Goal: Complete application form: Complete application form

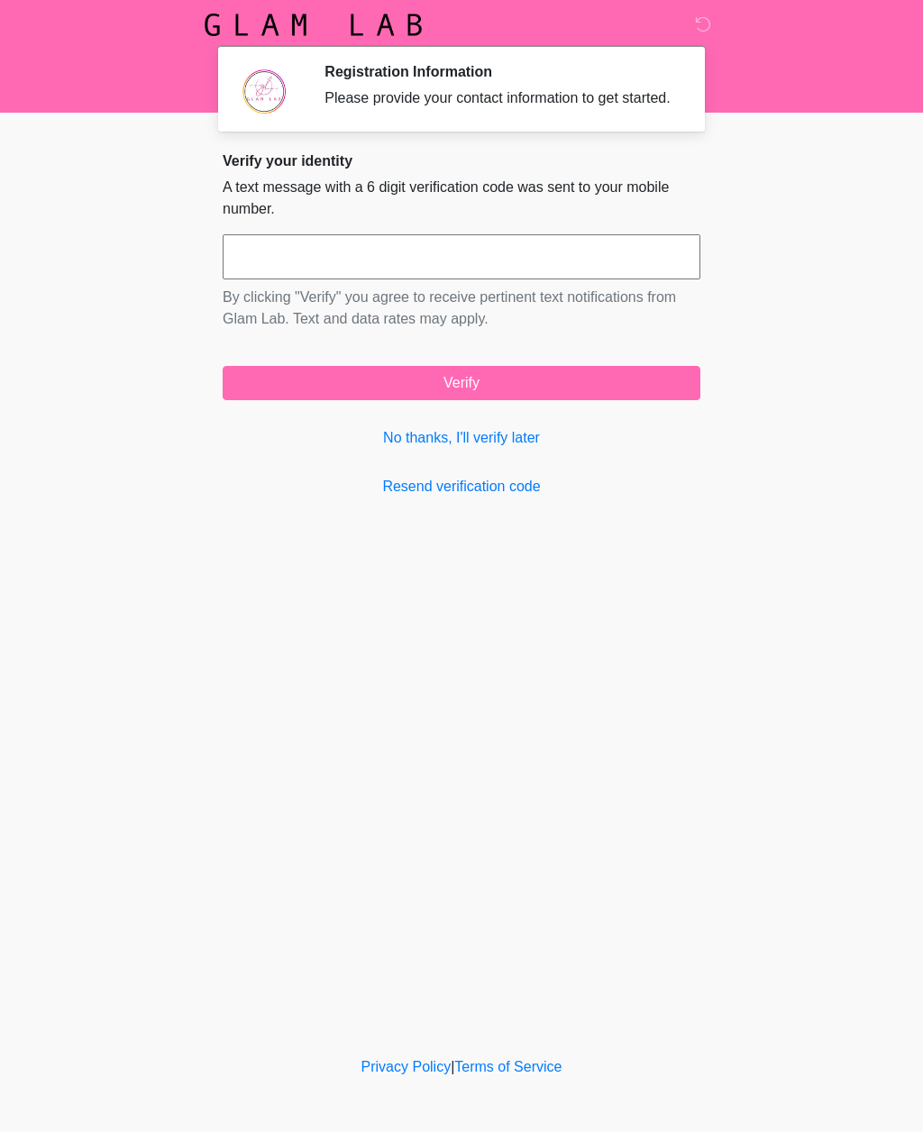
click at [269, 269] on input "text" at bounding box center [462, 256] width 478 height 45
type input "******"
click at [482, 400] on button "Verify" at bounding box center [462, 383] width 478 height 34
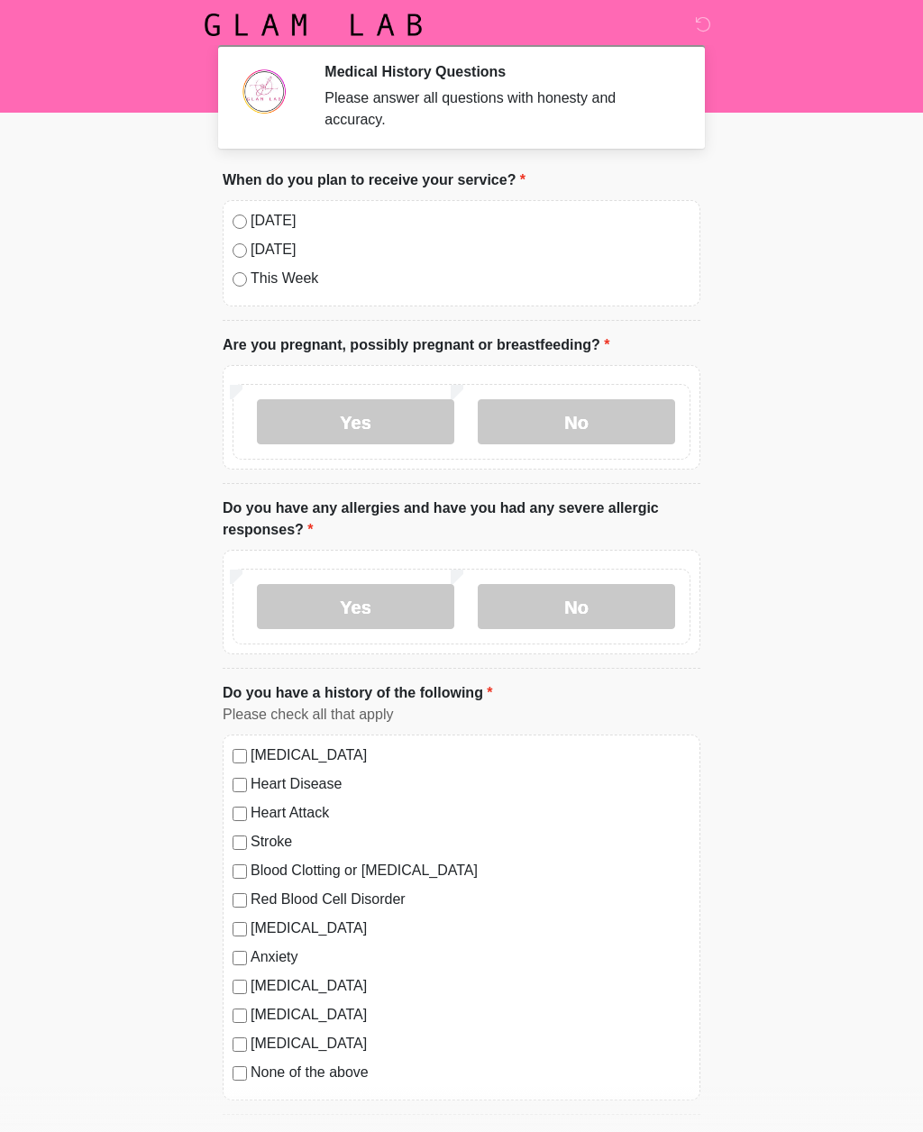
click at [578, 434] on label "No" at bounding box center [576, 421] width 197 height 45
click at [575, 607] on label "No" at bounding box center [576, 606] width 197 height 45
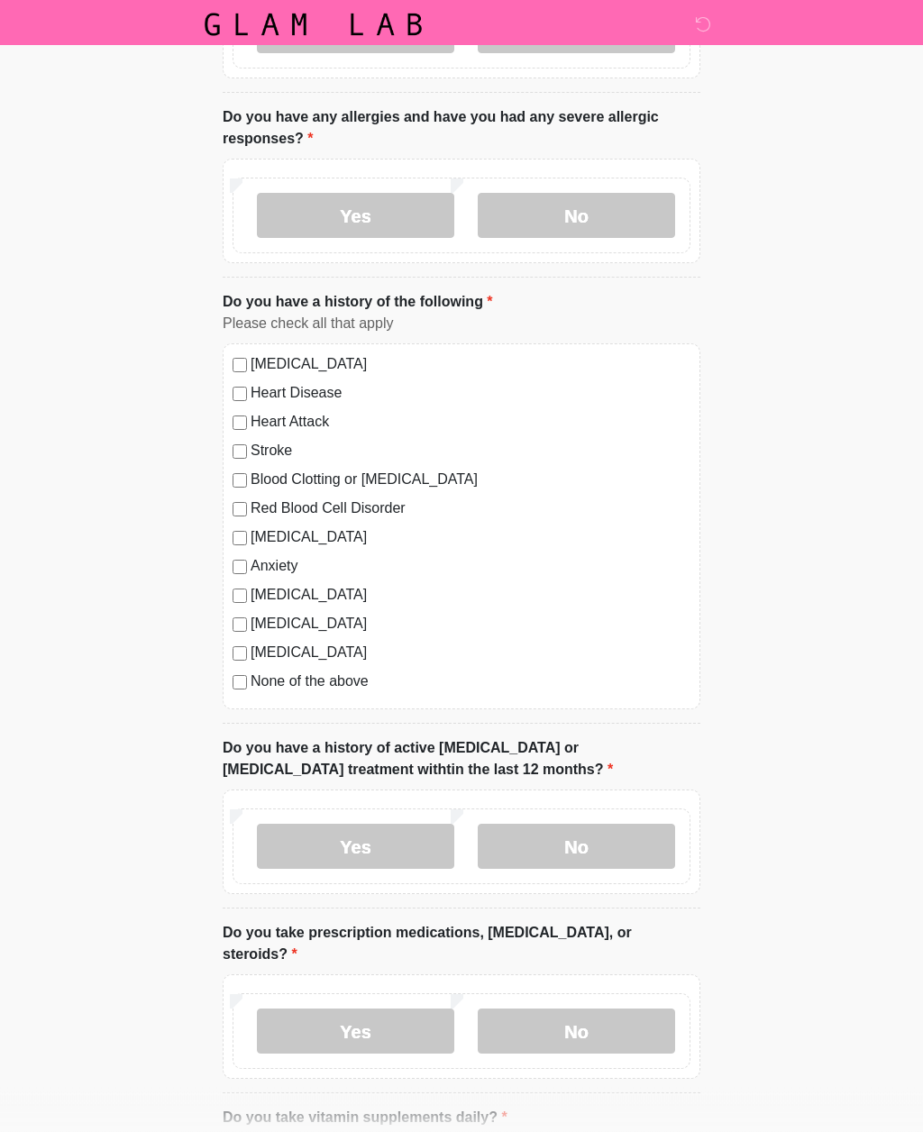
scroll to position [394, 0]
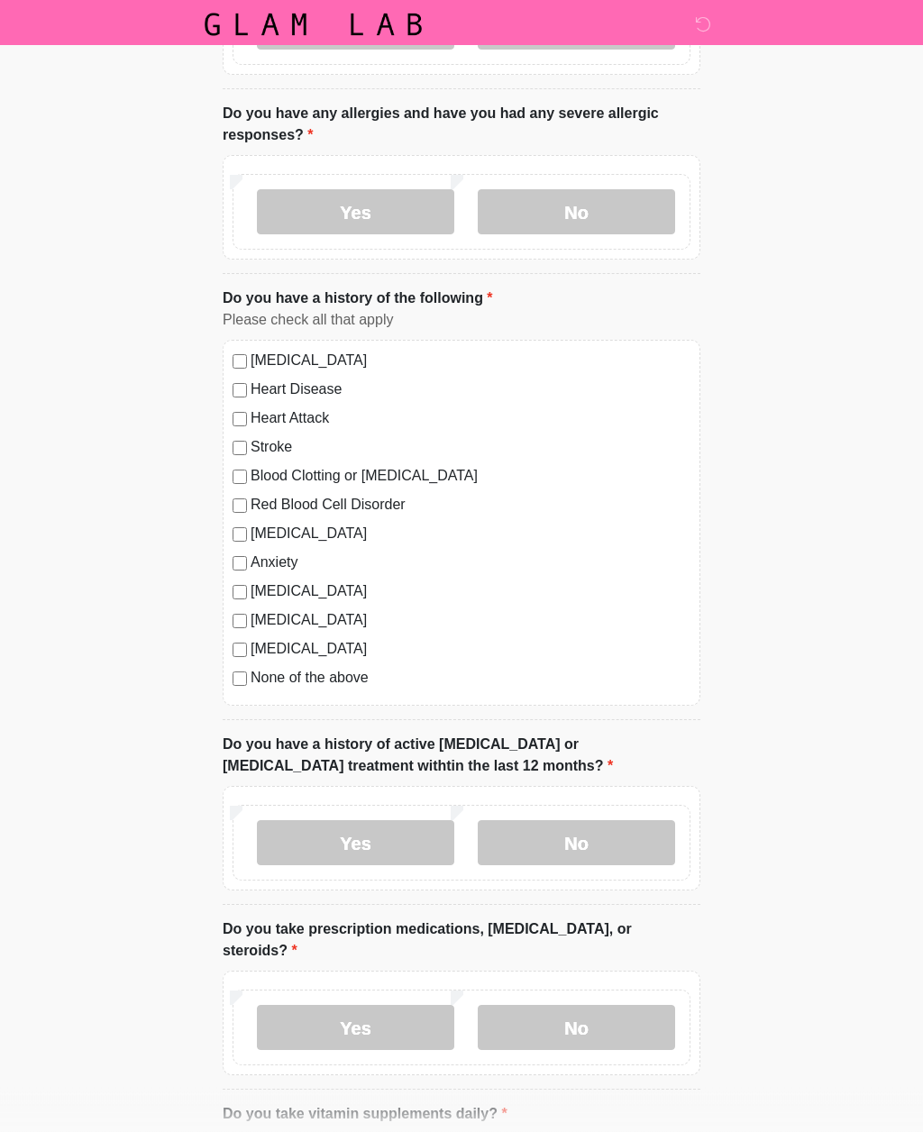
click at [579, 838] on label "No" at bounding box center [576, 843] width 197 height 45
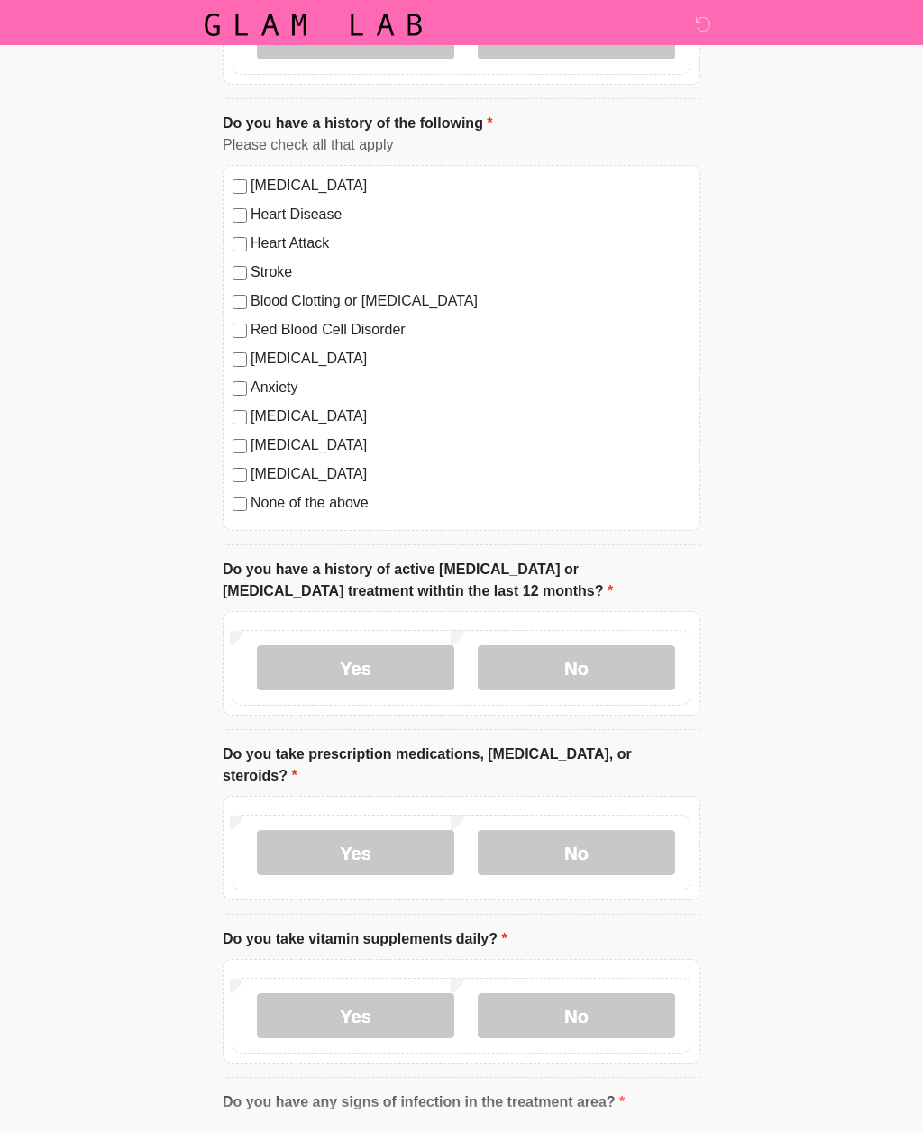
scroll to position [571, 0]
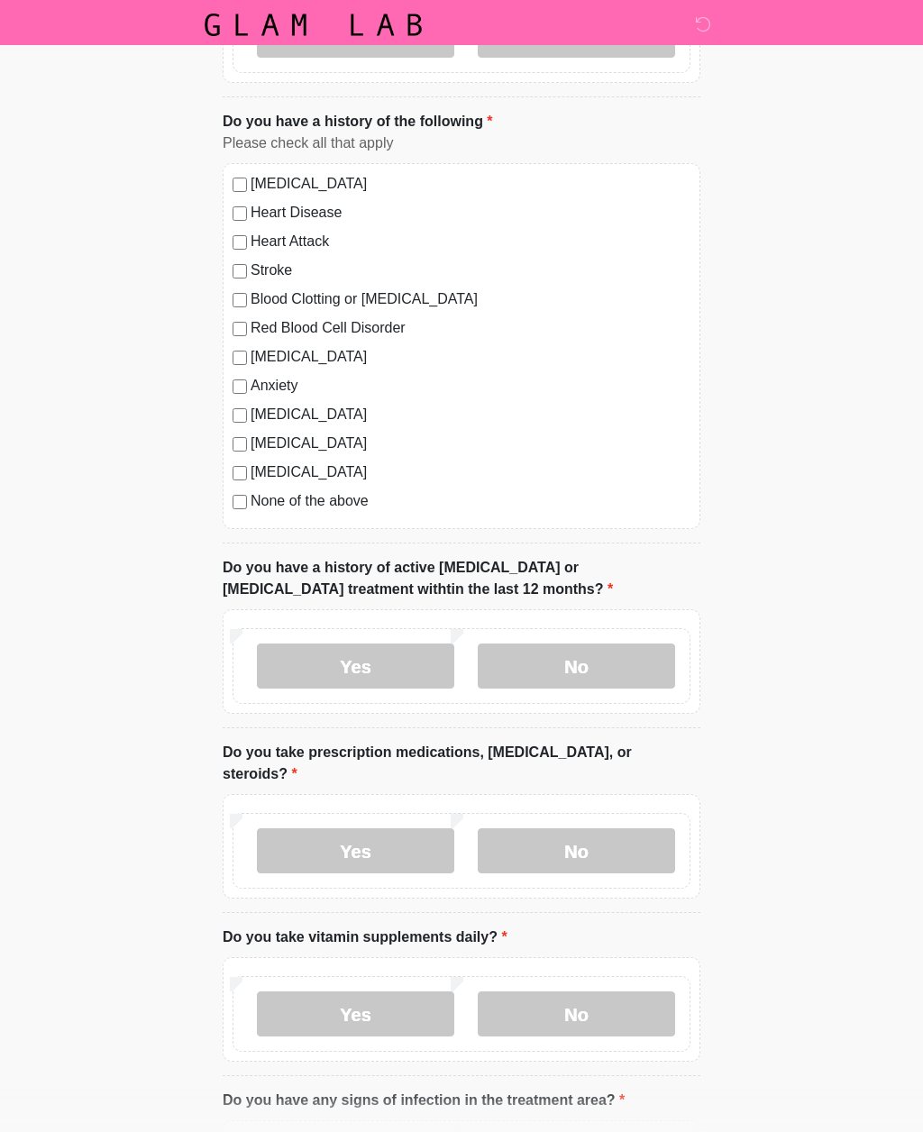
click at [588, 849] on label "No" at bounding box center [576, 850] width 197 height 45
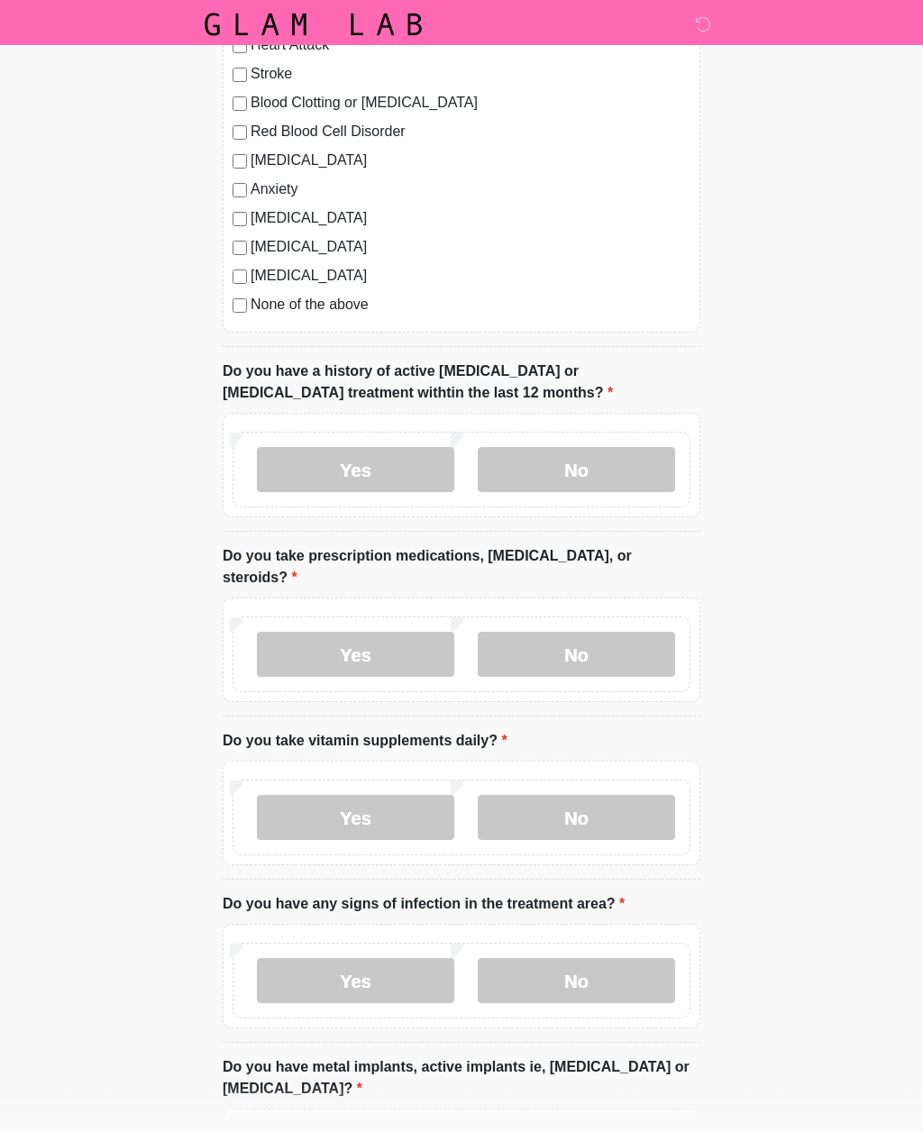
click at [376, 810] on label "Yes" at bounding box center [355, 818] width 197 height 45
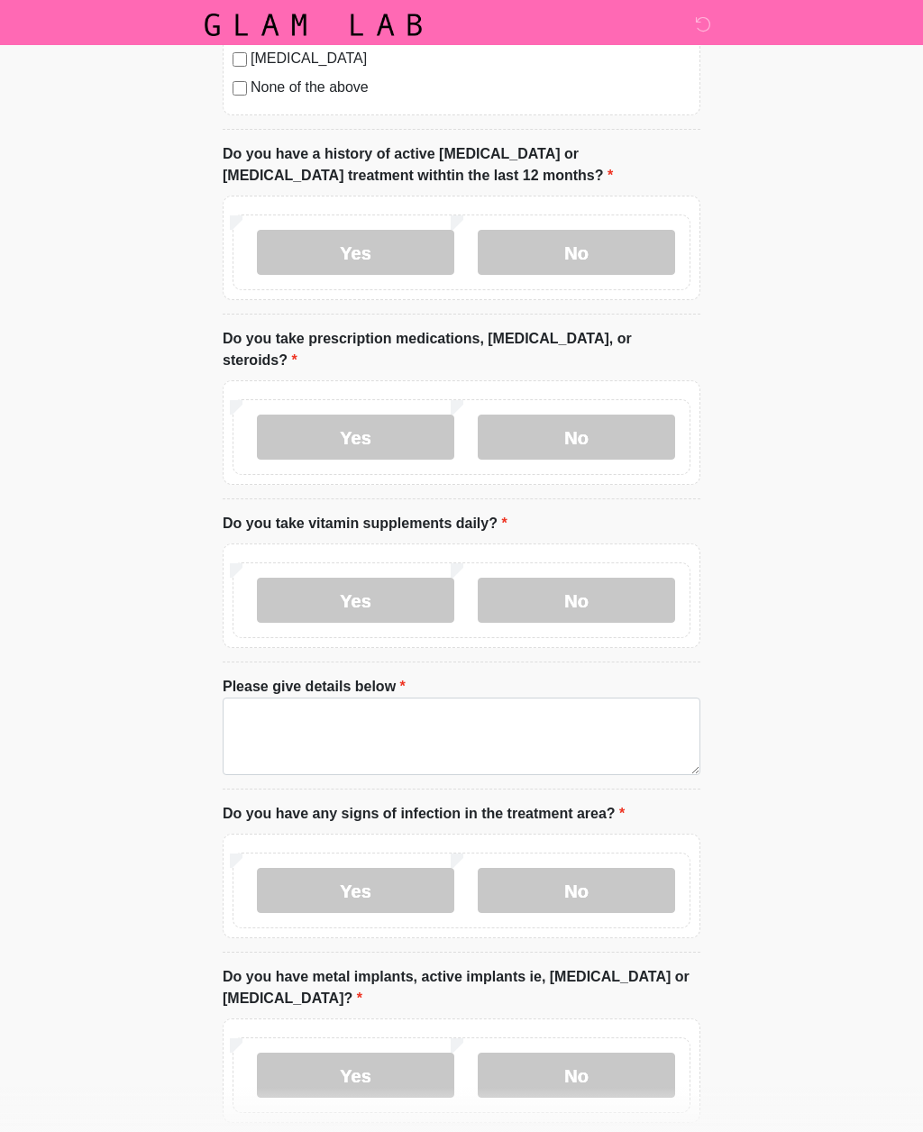
scroll to position [991, 0]
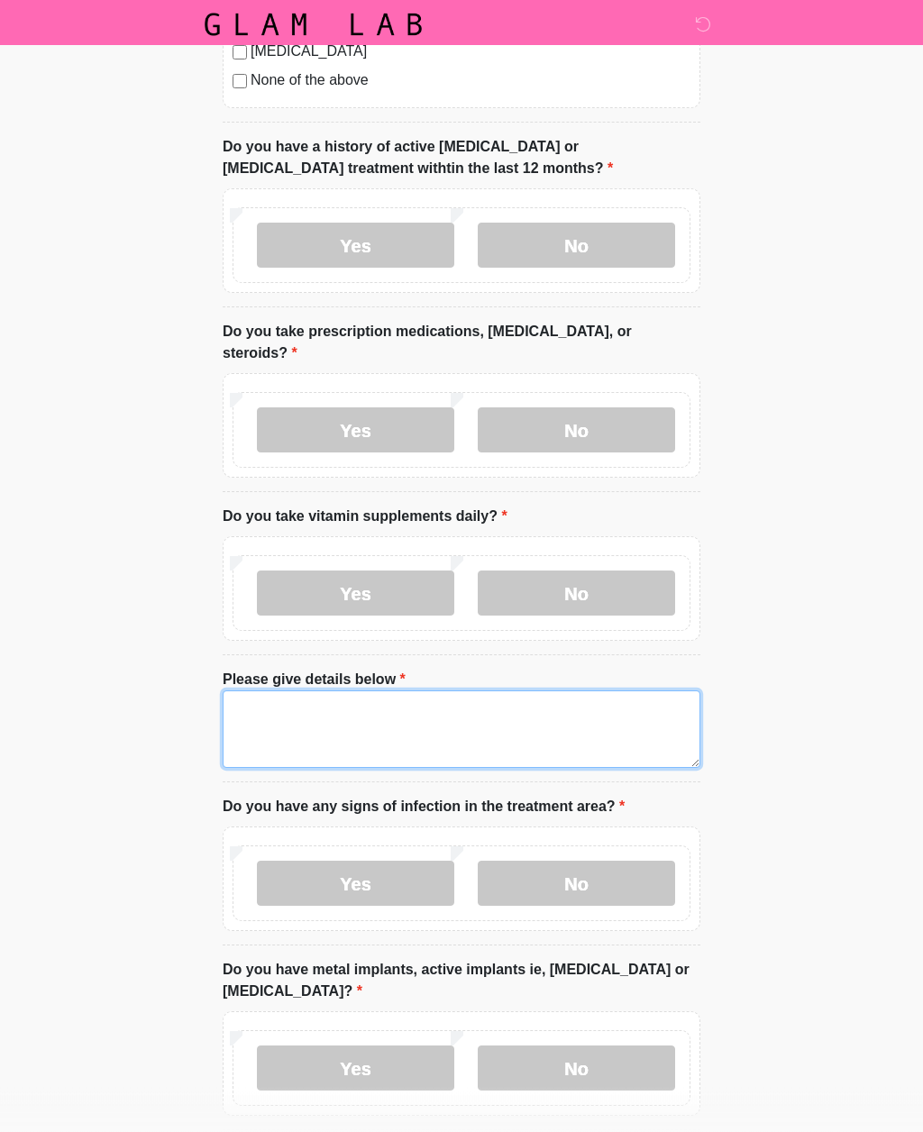
click at [262, 707] on textarea "Please give details below" at bounding box center [462, 730] width 478 height 78
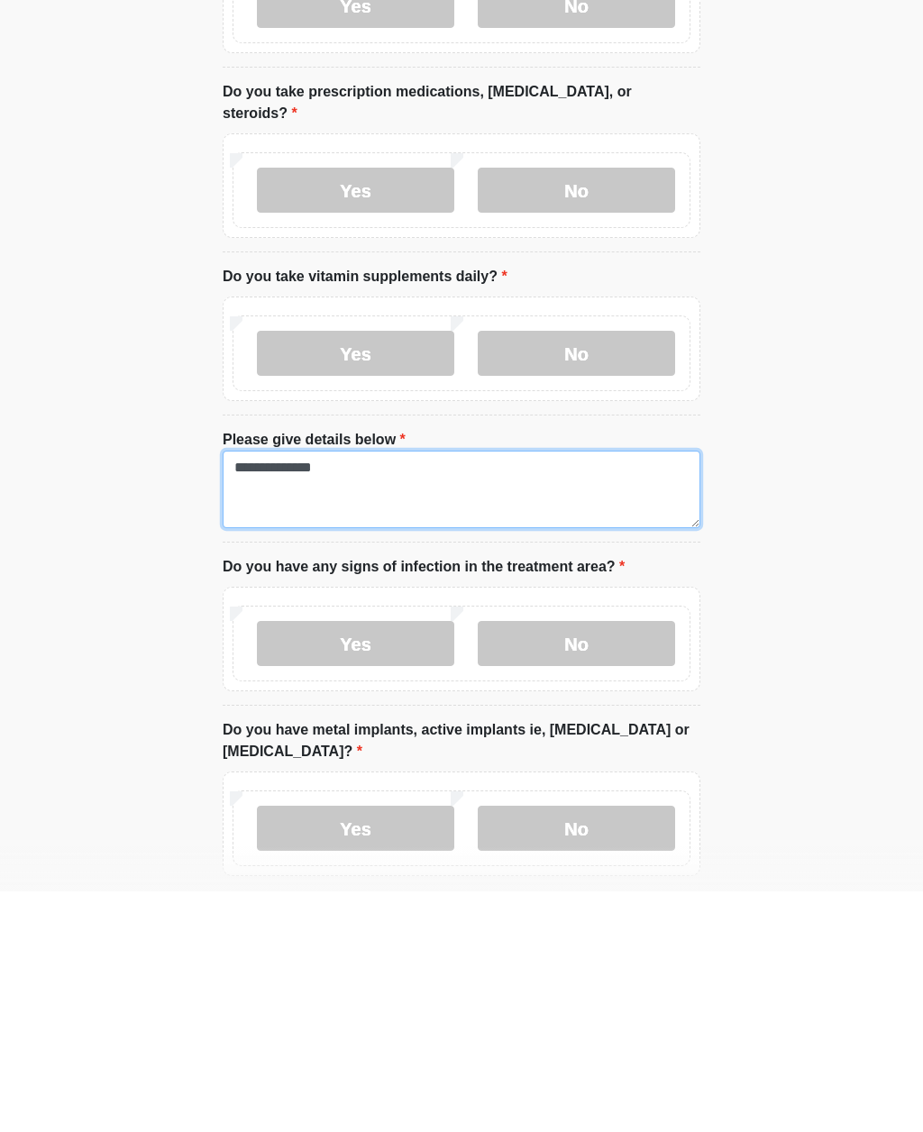
type textarea "**********"
click at [581, 862] on label "No" at bounding box center [576, 884] width 197 height 45
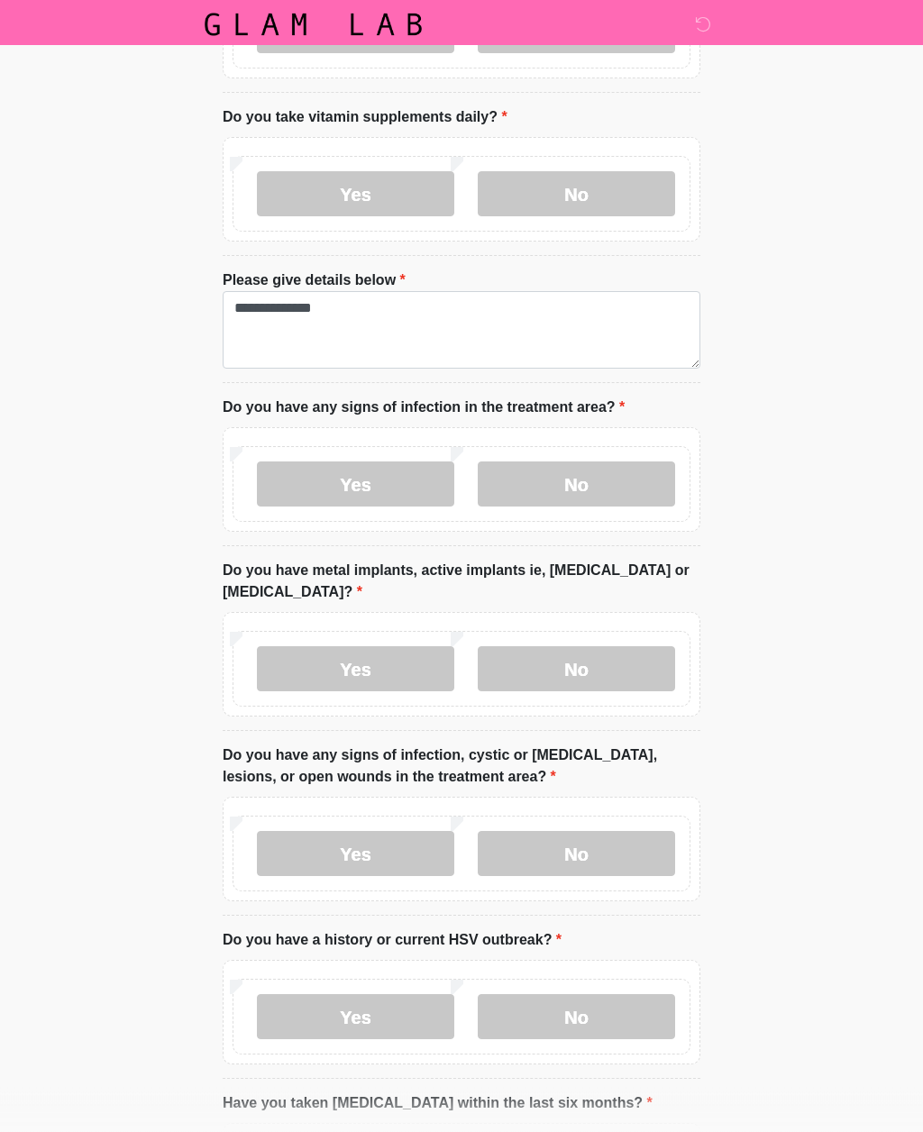
scroll to position [1391, 0]
click at [580, 670] on label "No" at bounding box center [576, 668] width 197 height 45
click at [580, 857] on label "No" at bounding box center [576, 853] width 197 height 45
click at [592, 1018] on label "No" at bounding box center [576, 1016] width 197 height 45
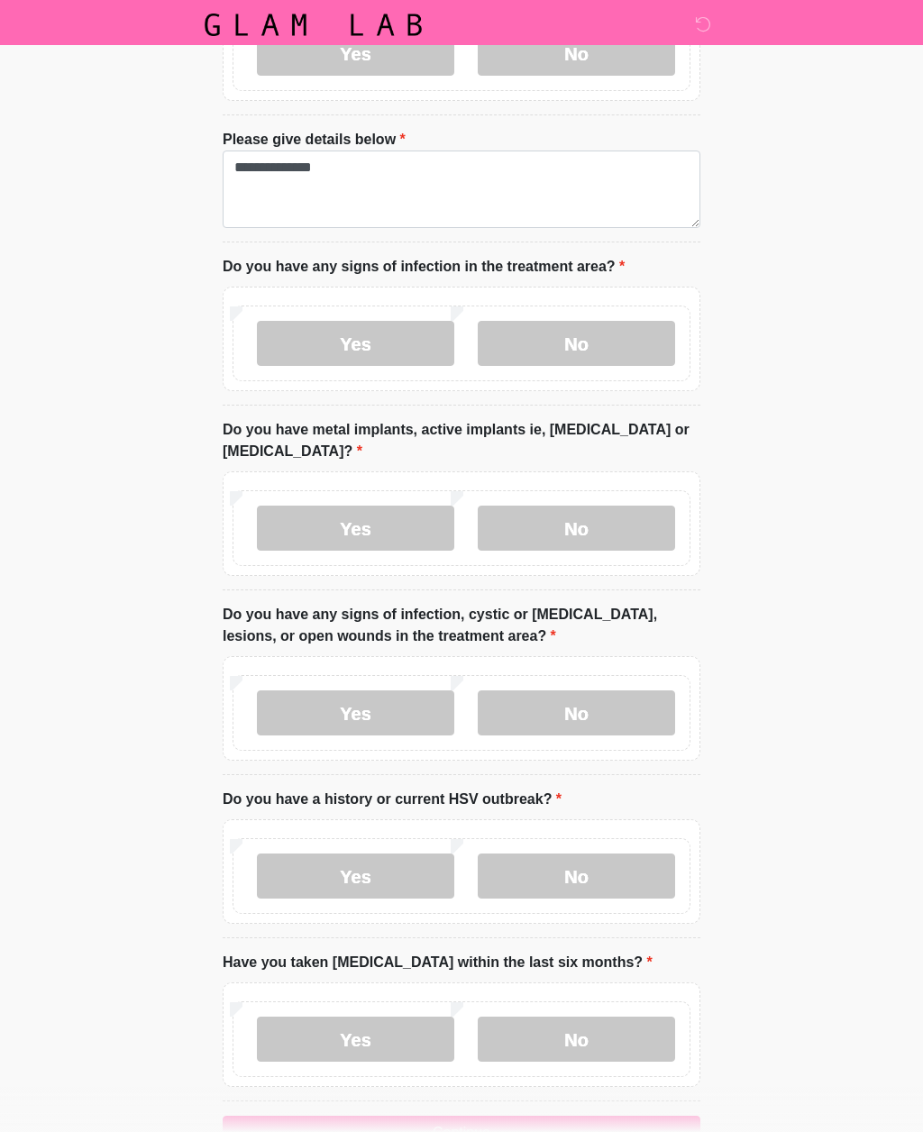
scroll to position [1582, 0]
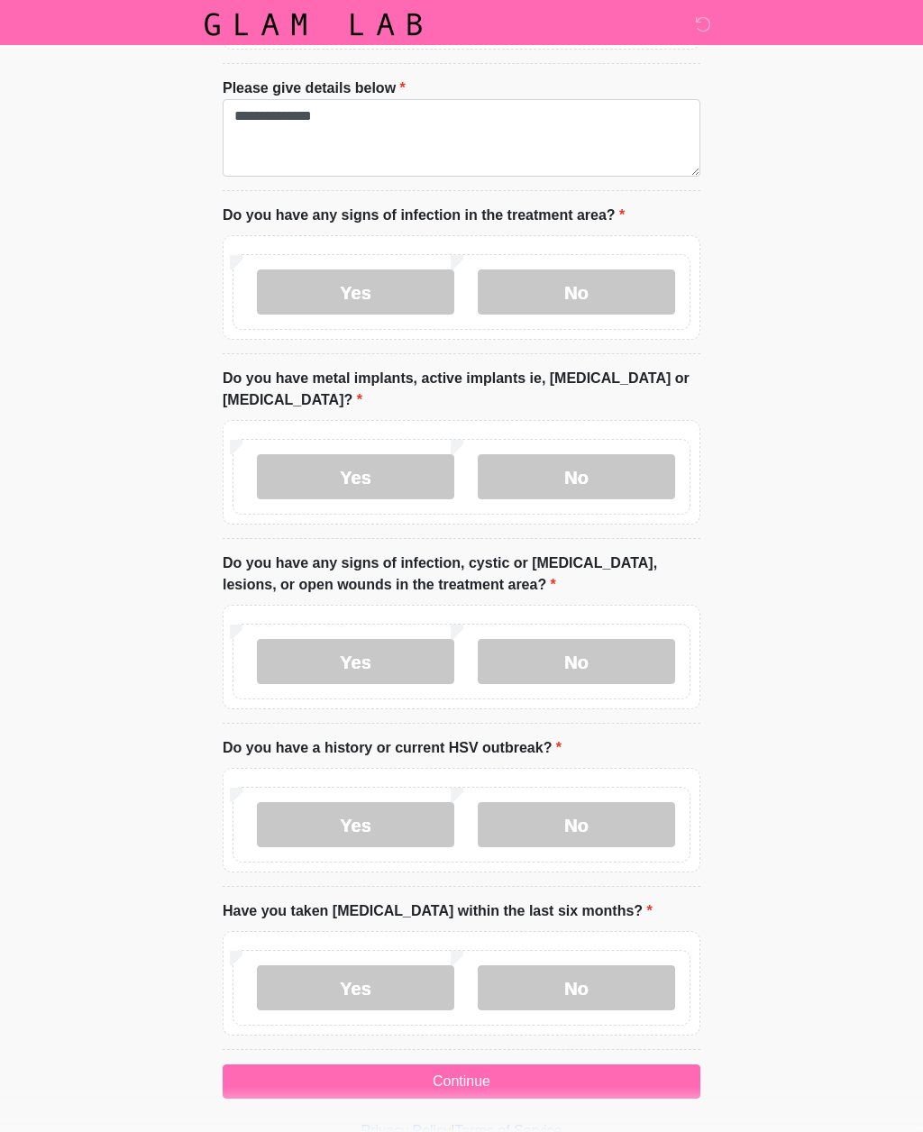
click at [584, 974] on label "No" at bounding box center [576, 988] width 197 height 45
click at [485, 1083] on button "Continue" at bounding box center [462, 1082] width 478 height 34
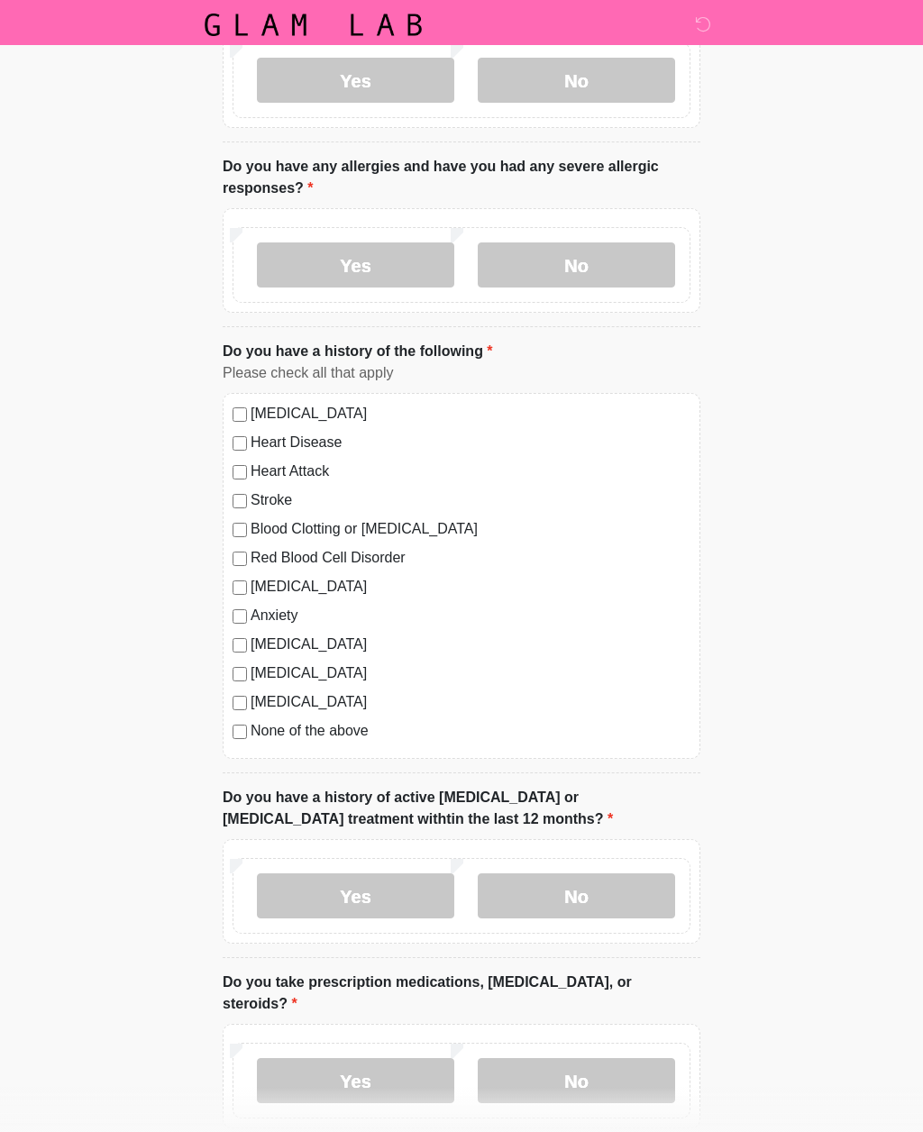
scroll to position [0, 0]
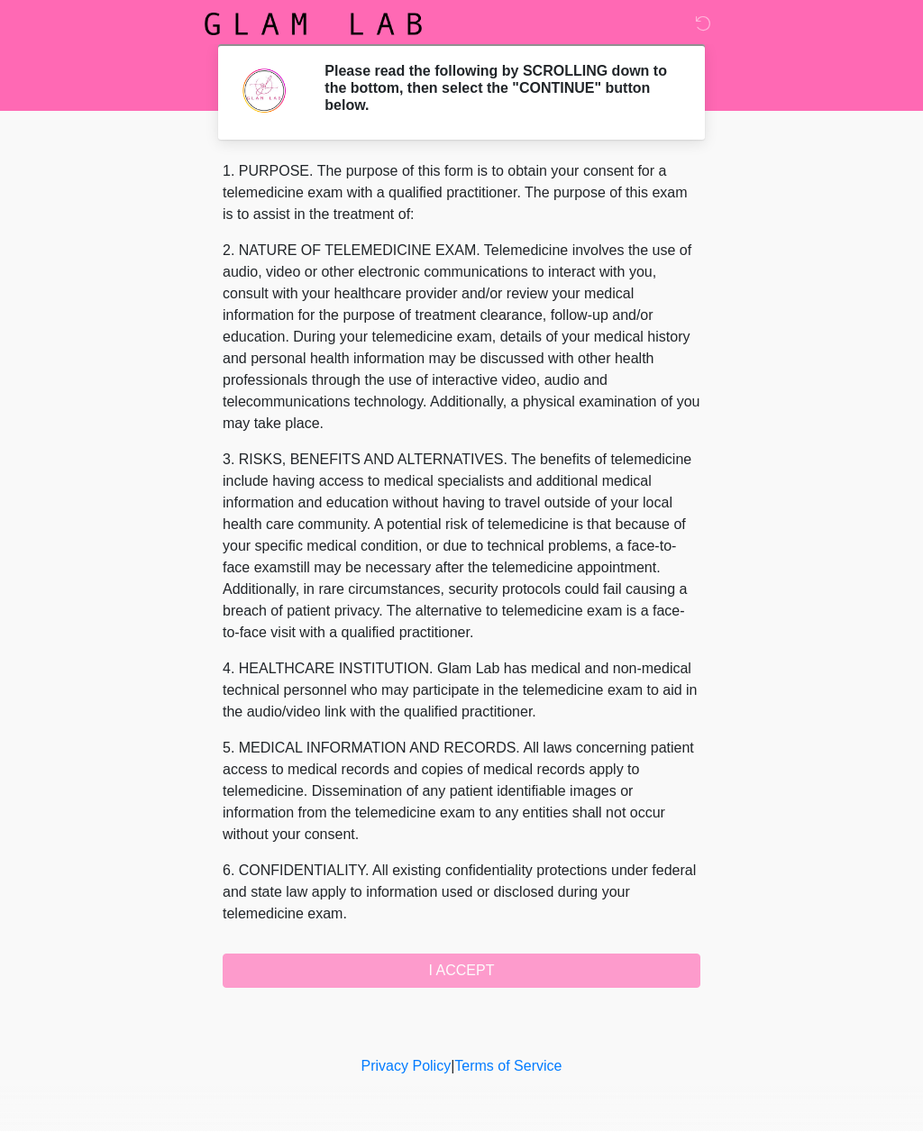
click at [442, 965] on div "1. PURPOSE. The purpose of this form is to obtain your consent for a telemedici…" at bounding box center [462, 574] width 478 height 827
click at [484, 976] on div "1. PURPOSE. The purpose of this form is to obtain your consent for a telemedici…" at bounding box center [462, 574] width 478 height 827
click at [483, 970] on div "1. PURPOSE. The purpose of this form is to obtain your consent for a telemedici…" at bounding box center [462, 574] width 478 height 827
click at [465, 951] on div "1. PURPOSE. The purpose of this form is to obtain your consent for a telemedici…" at bounding box center [462, 574] width 478 height 827
click at [447, 964] on div "1. PURPOSE. The purpose of this form is to obtain your consent for a telemedici…" at bounding box center [462, 574] width 478 height 827
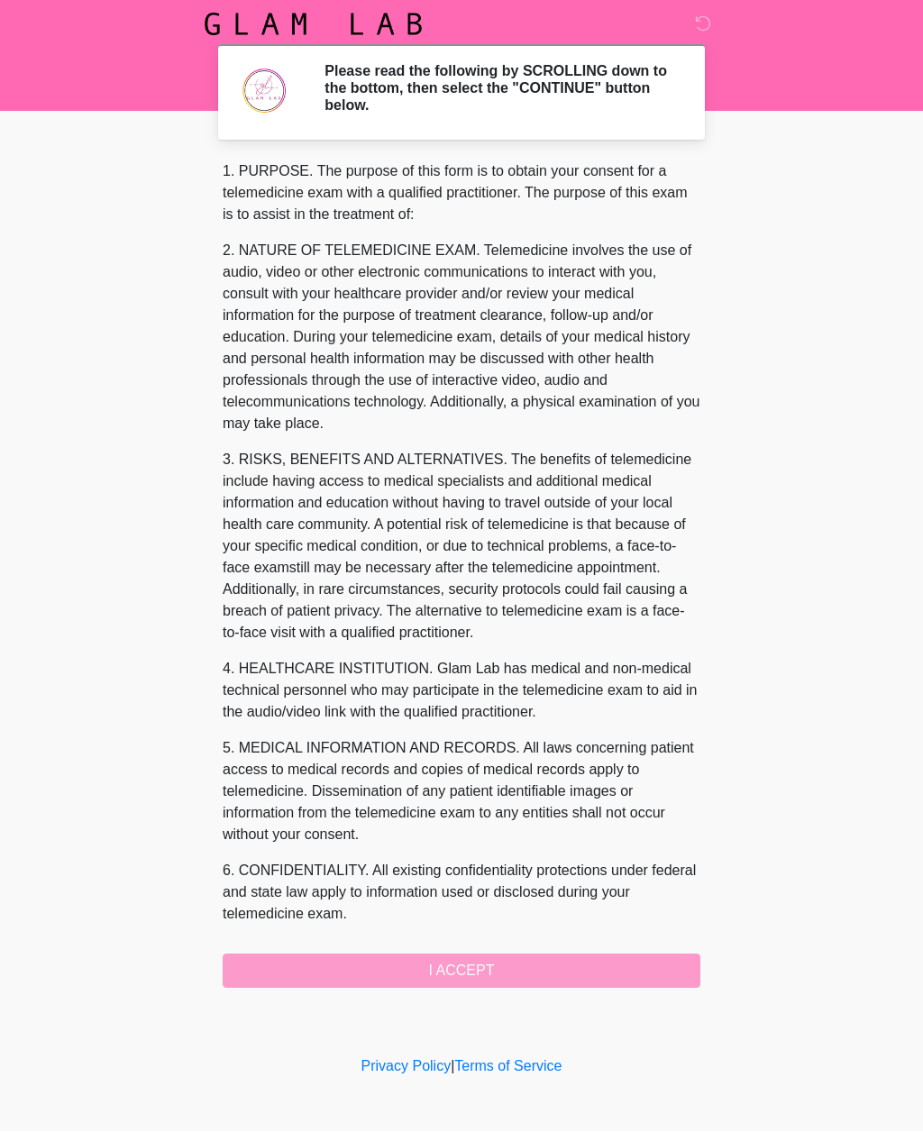
click at [508, 947] on div "1. PURPOSE. The purpose of this form is to obtain your consent for a telemedici…" at bounding box center [462, 574] width 478 height 827
click at [470, 978] on div "1. PURPOSE. The purpose of this form is to obtain your consent for a telemedici…" at bounding box center [462, 574] width 478 height 827
click at [584, 81] on h2 "Please read the following by SCROLLING down to the bottom, then select the "CON…" at bounding box center [498, 89] width 349 height 52
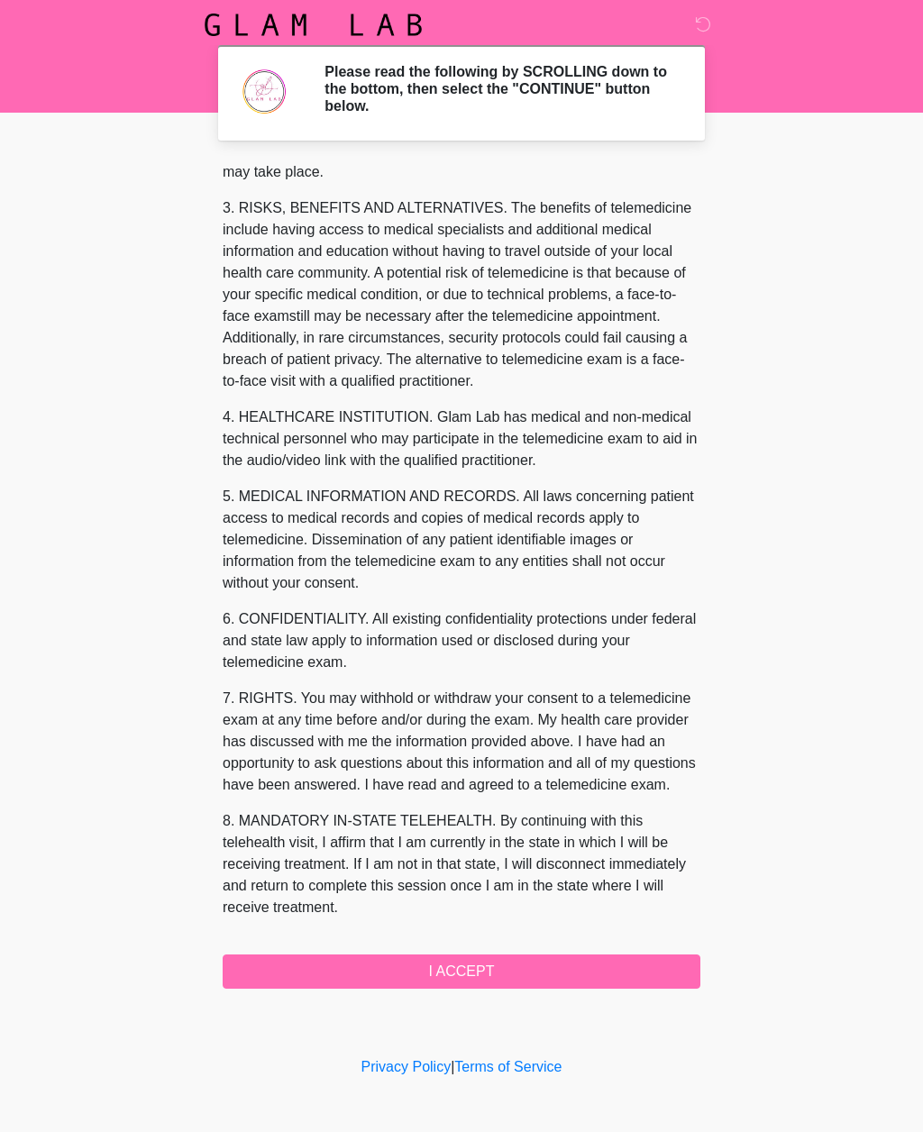
scroll to position [296, 0]
click at [461, 965] on button "I ACCEPT" at bounding box center [462, 971] width 478 height 34
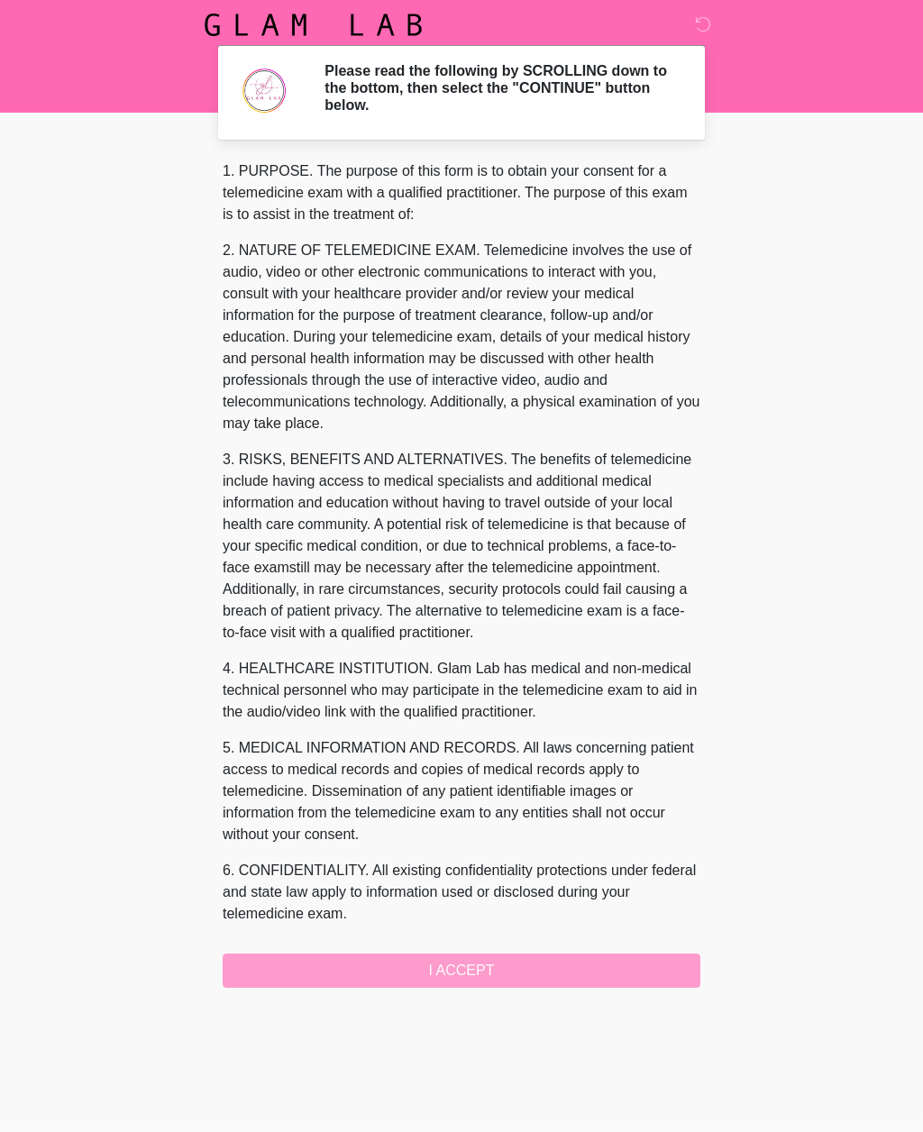
scroll to position [0, 0]
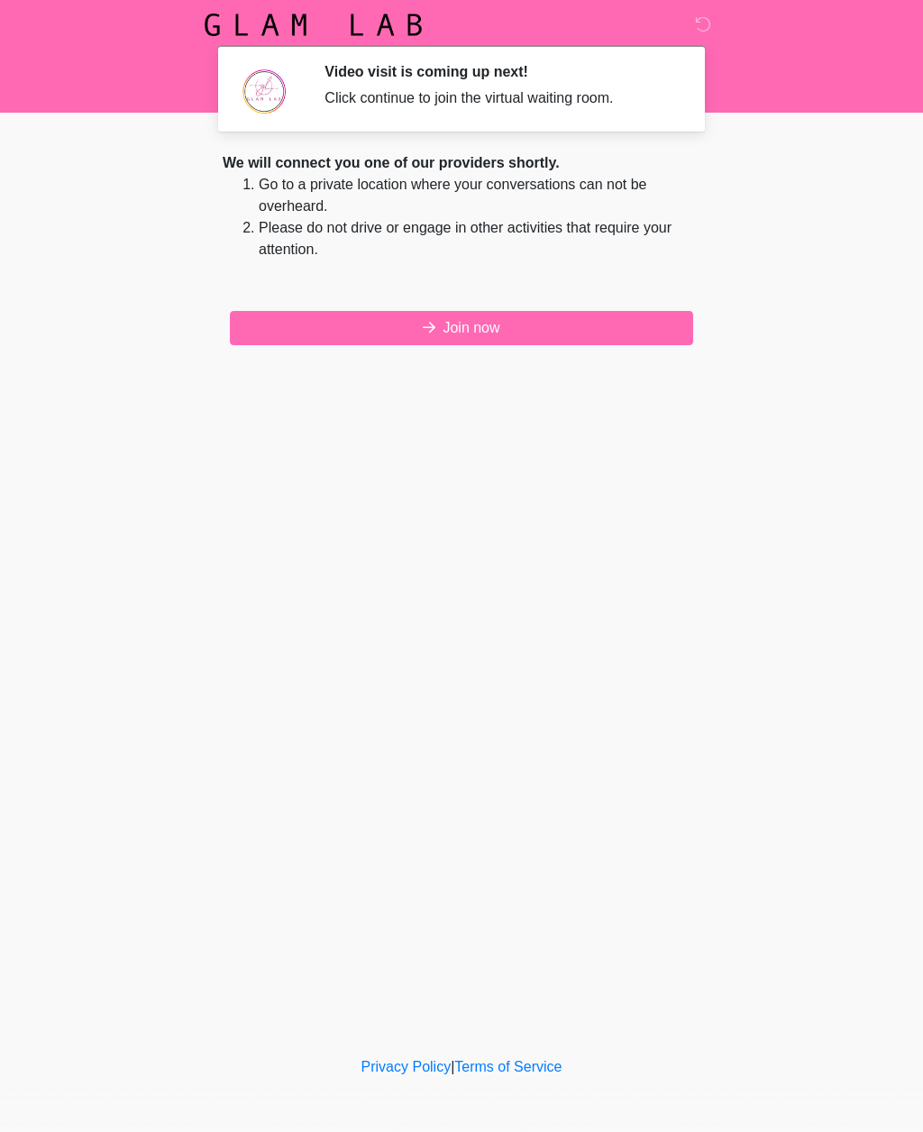
click at [457, 338] on button "Join now" at bounding box center [461, 328] width 463 height 34
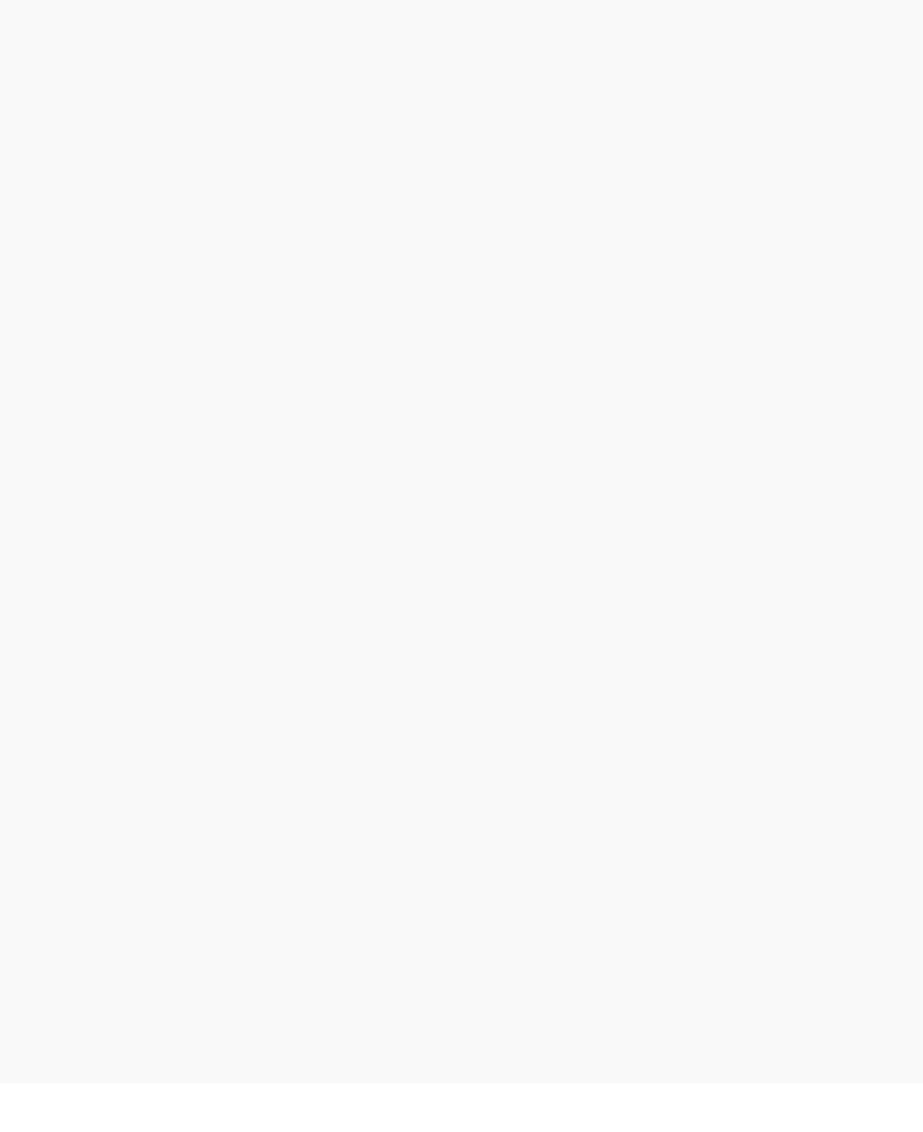
scroll to position [5, 0]
